Goal: Check status: Check status

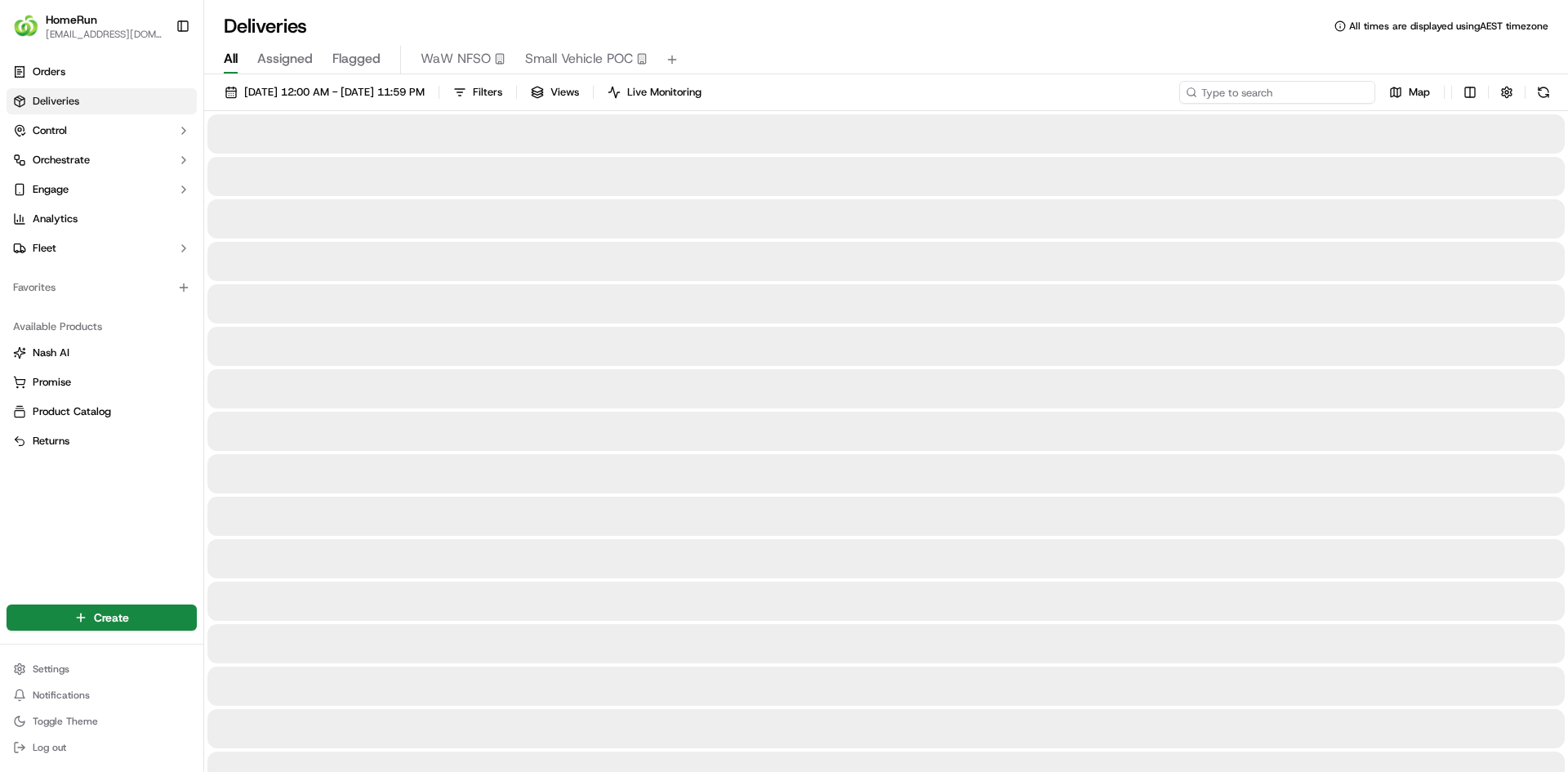
click at [1288, 84] on input at bounding box center [1277, 92] width 196 height 23
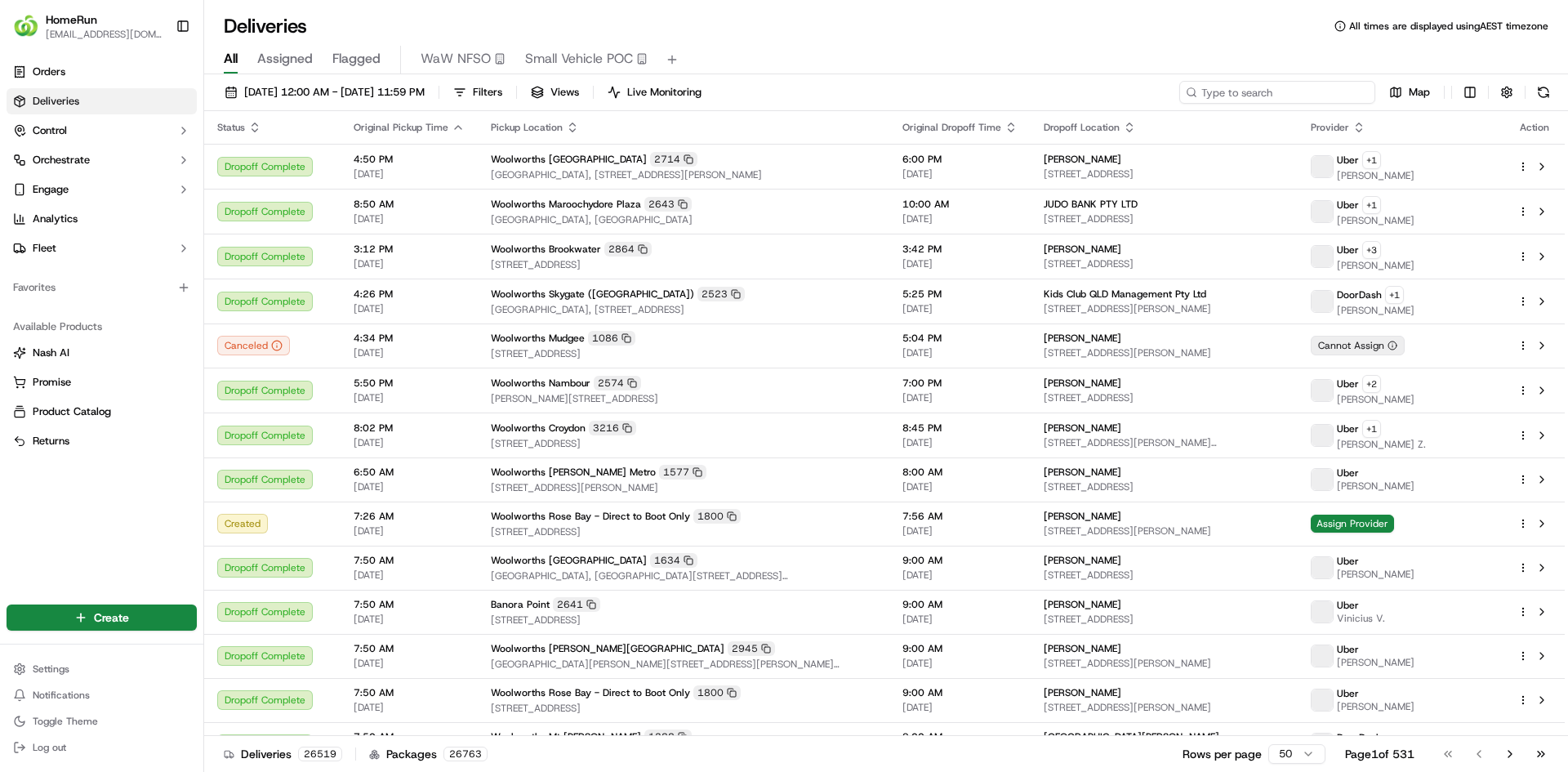
paste input "269701913"
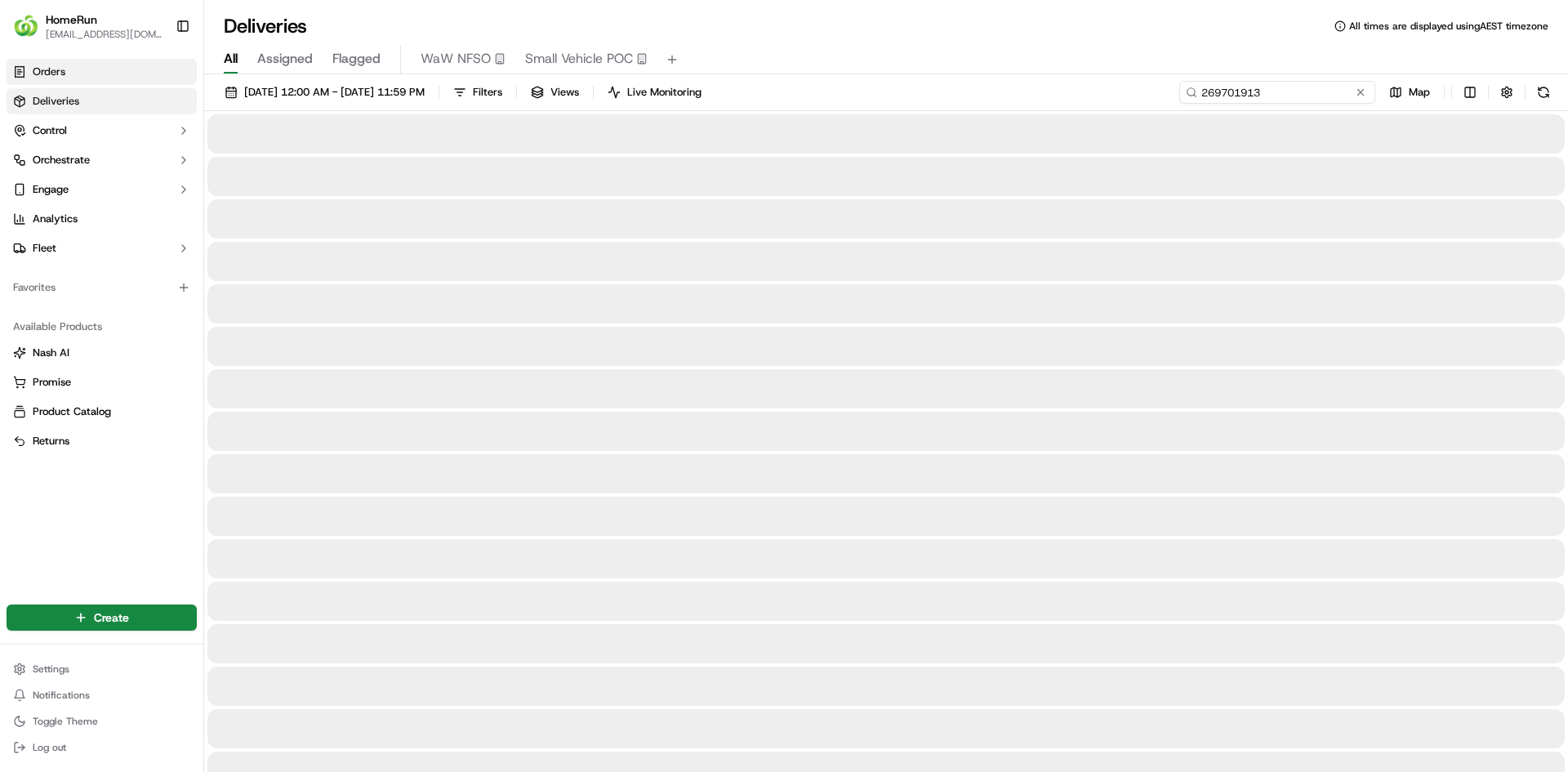
type input "269701913"
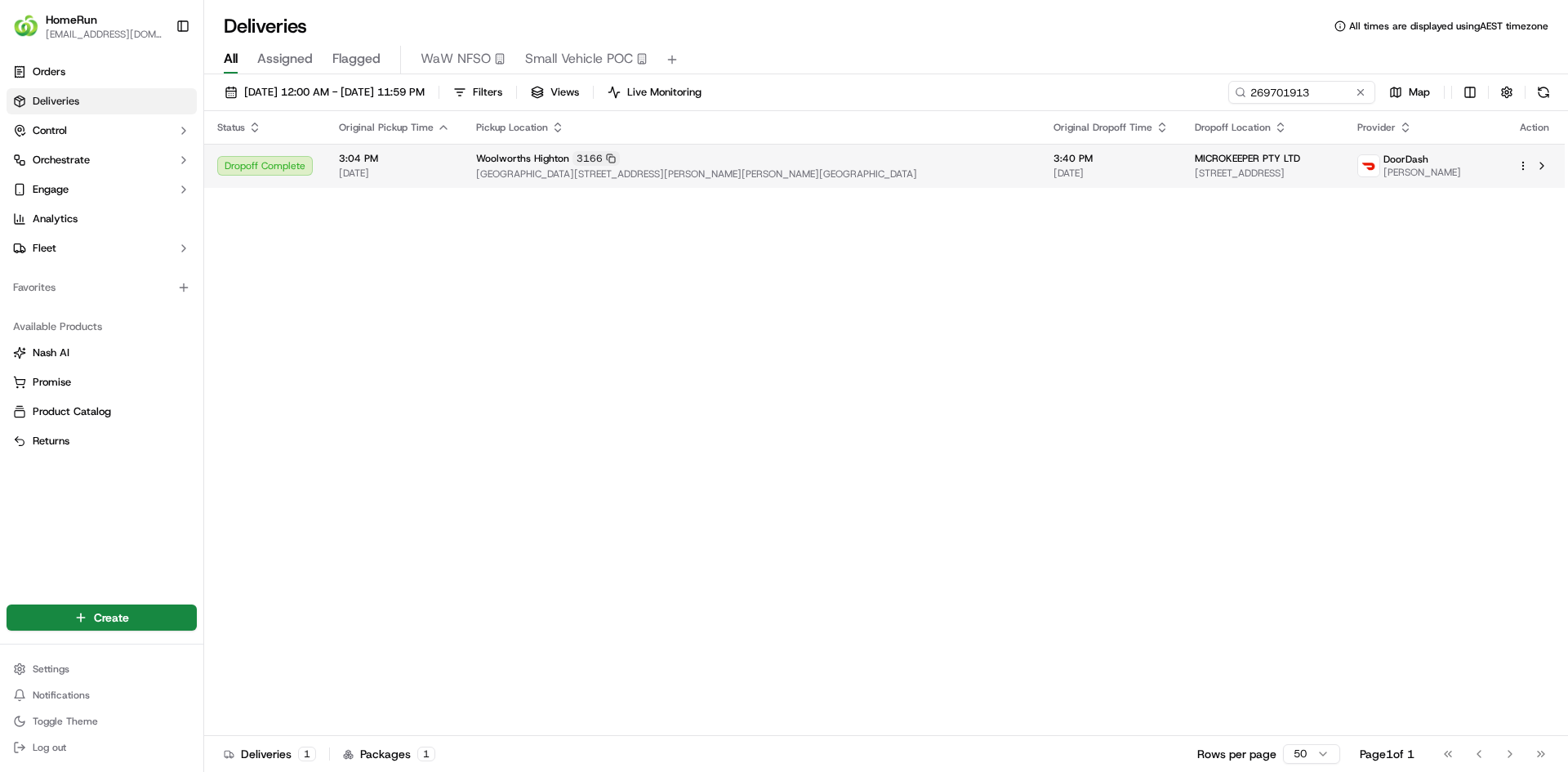
click at [707, 166] on div "[GEOGRAPHIC_DATA] [STREET_ADDRESS][PERSON_NAME][PERSON_NAME]" at bounding box center [751, 166] width 551 height 30
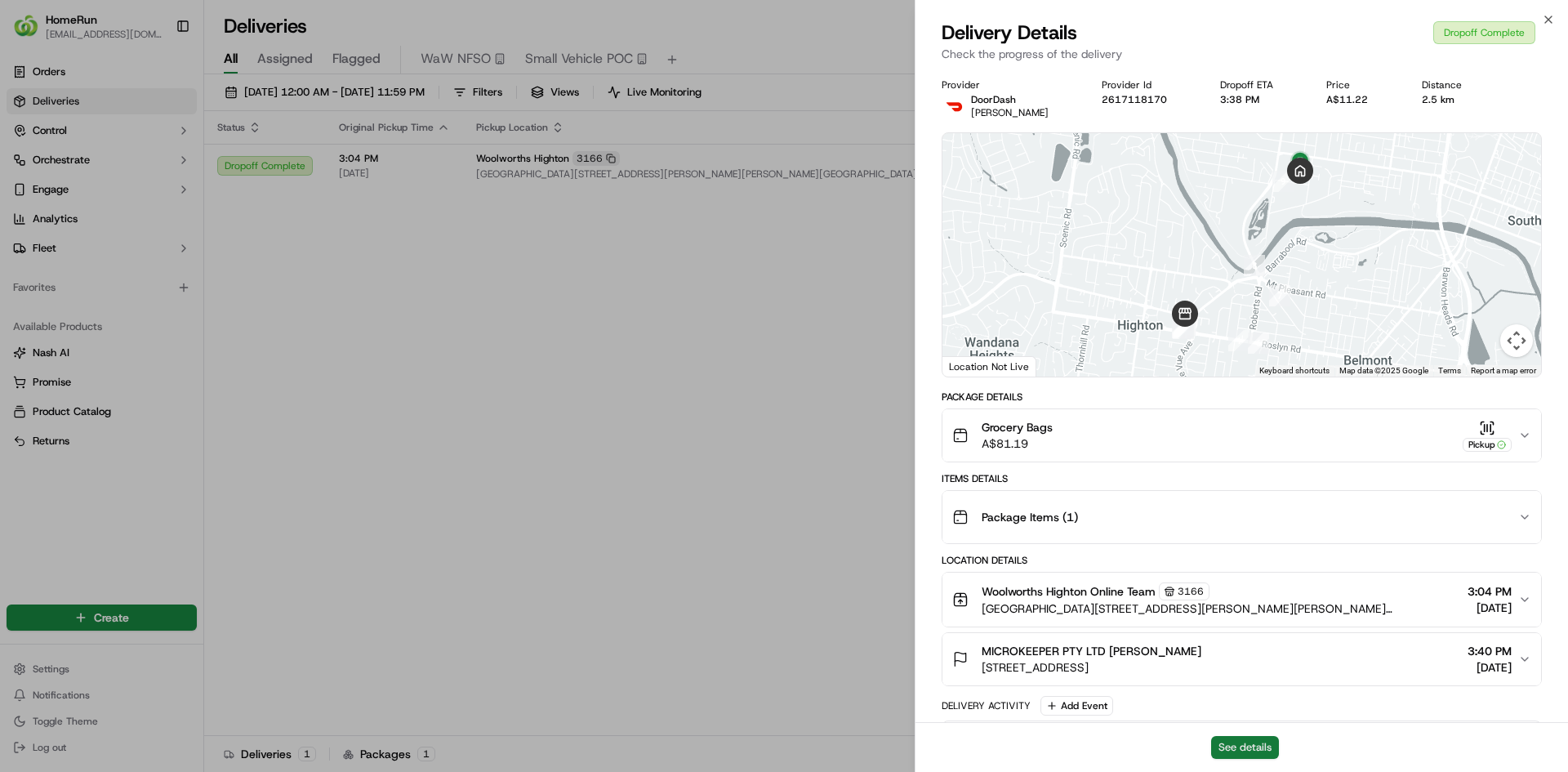
click at [1242, 741] on button "See details" at bounding box center [1245, 747] width 68 height 23
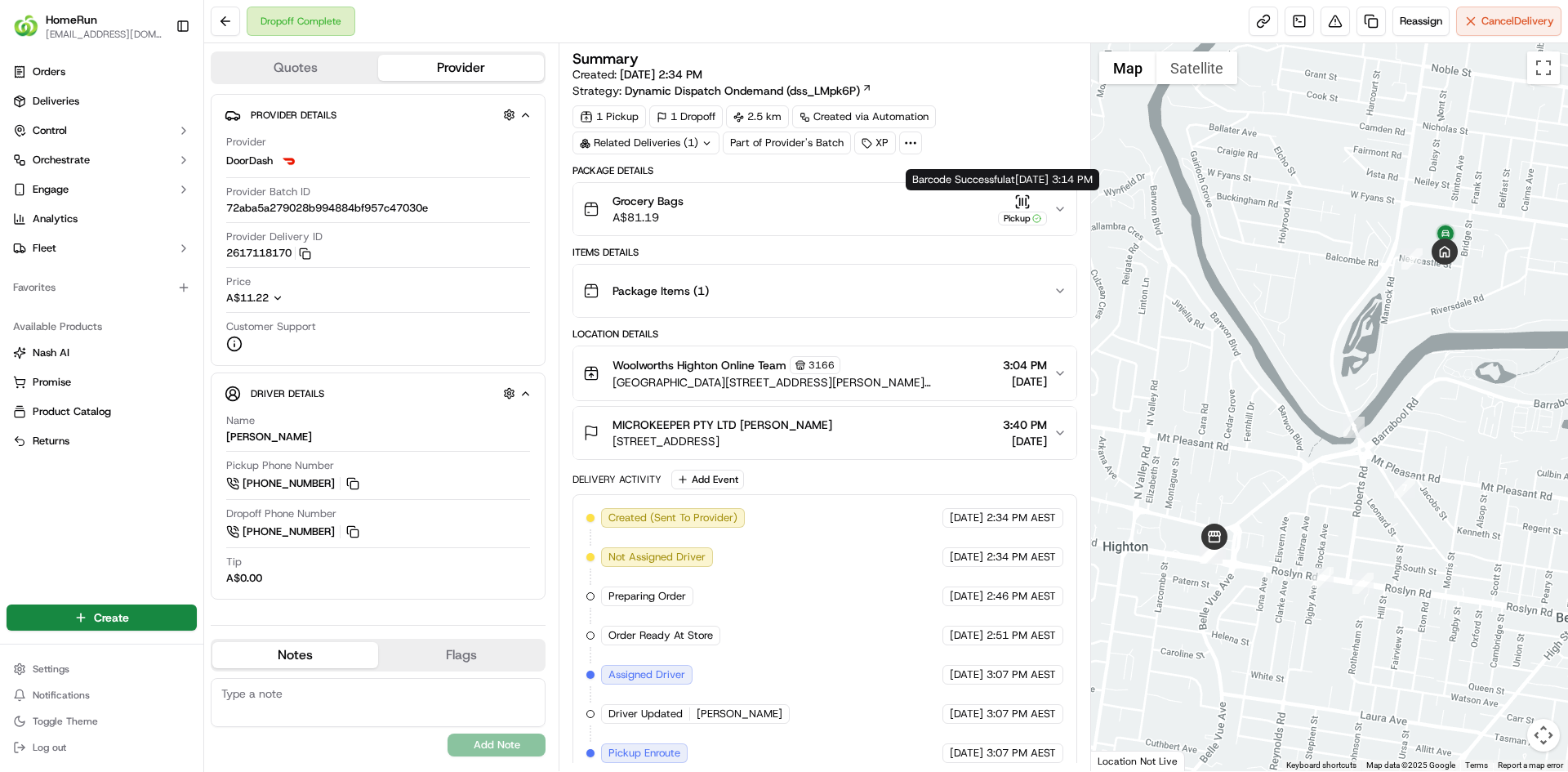
click at [1046, 208] on div "Pickup" at bounding box center [1023, 210] width 49 height 32
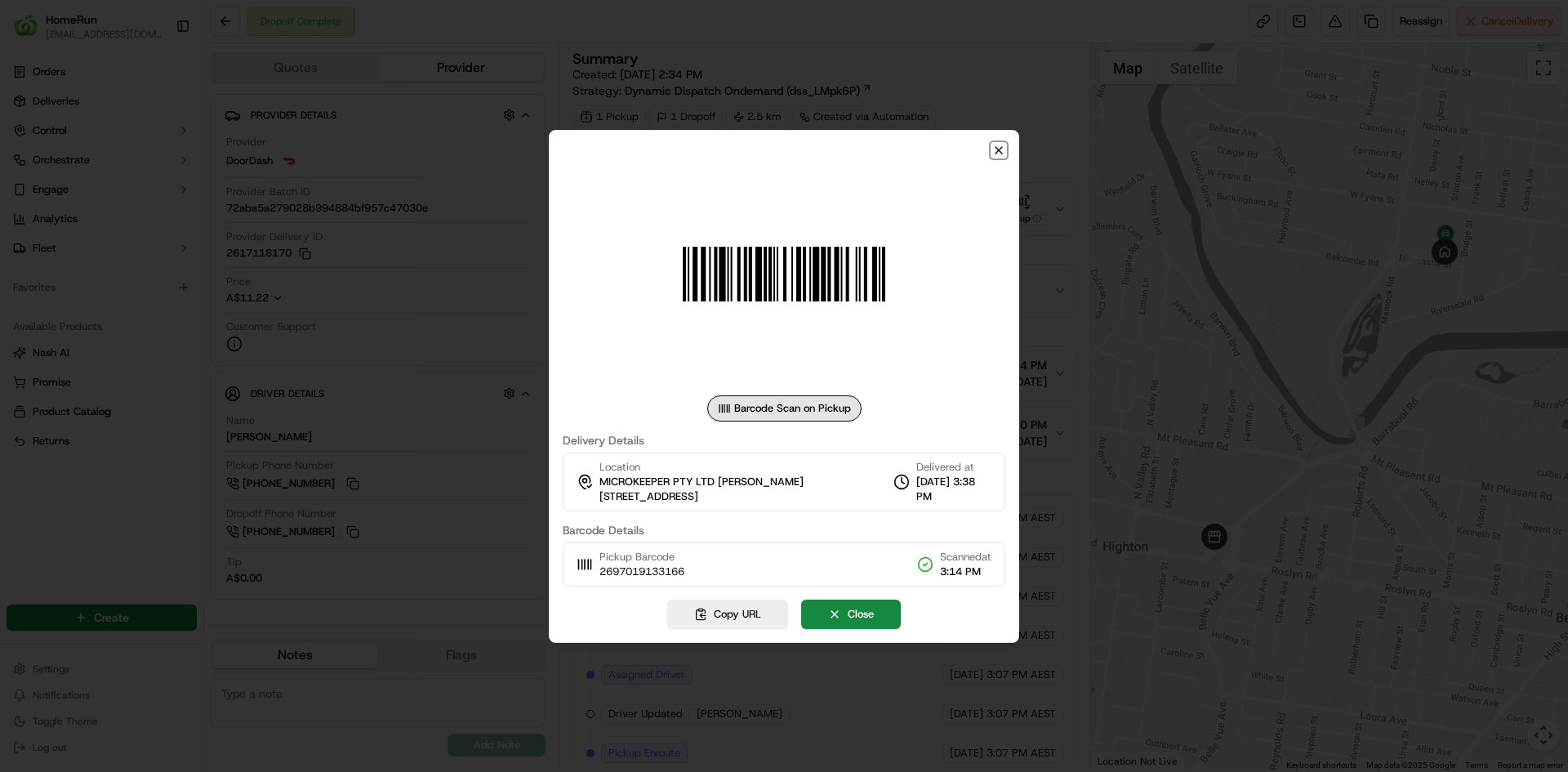
click at [995, 153] on icon "button" at bounding box center [998, 149] width 13 height 13
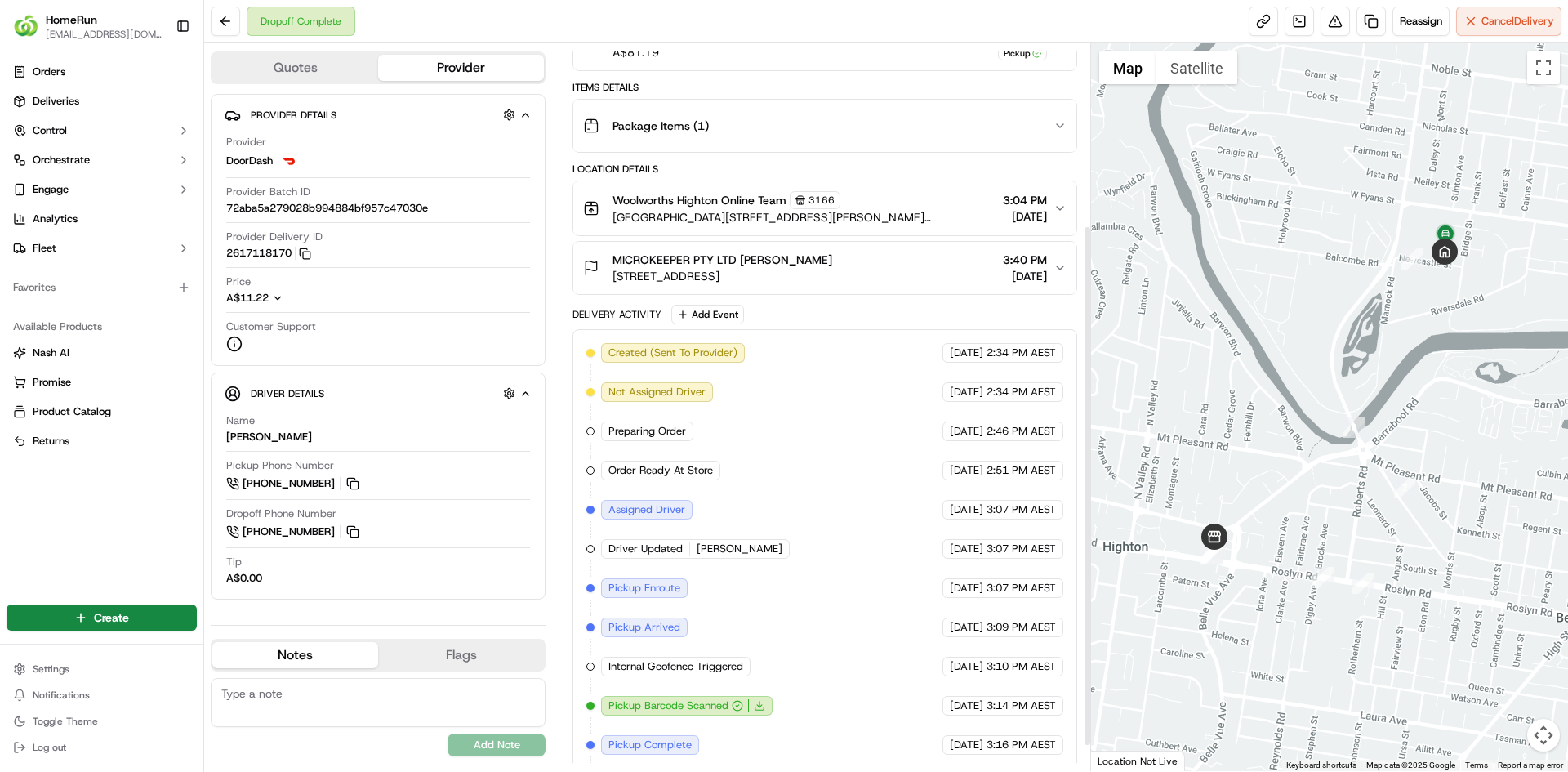
scroll to position [289, 0]
